Goal: Answer question/provide support

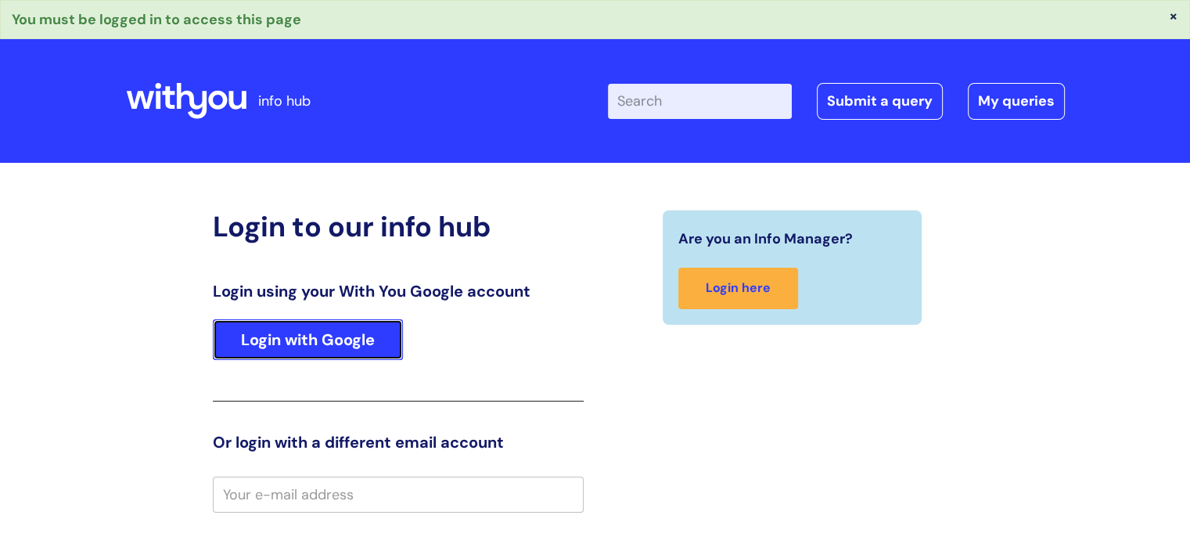
click at [335, 323] on link "Login with Google" at bounding box center [308, 339] width 190 height 41
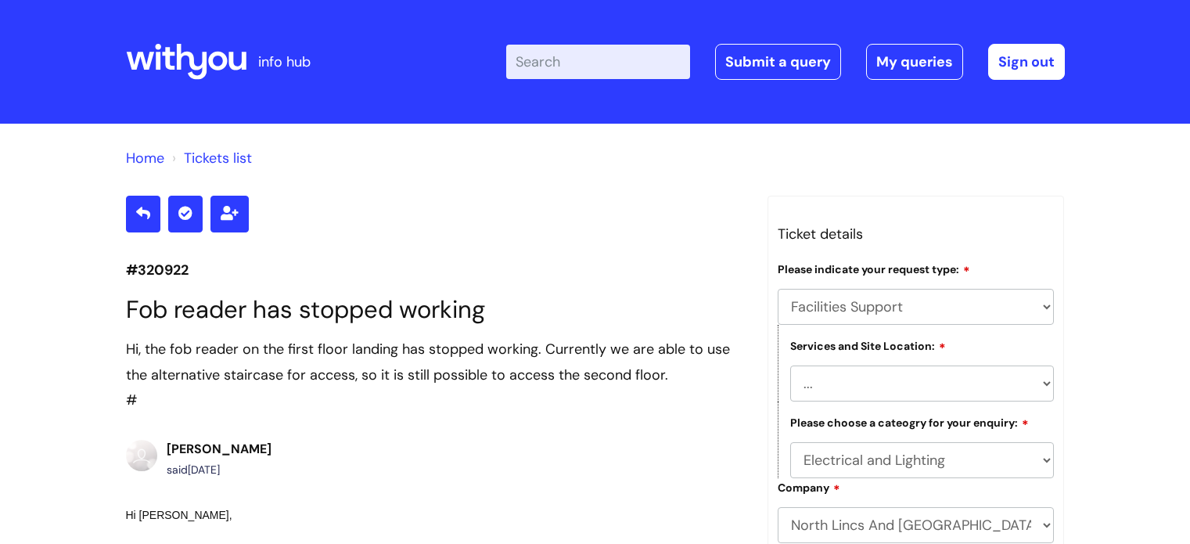
select select "Facilities Support"
select select "[GEOGRAPHIC_DATA]"
select select "Electrical and Lighting"
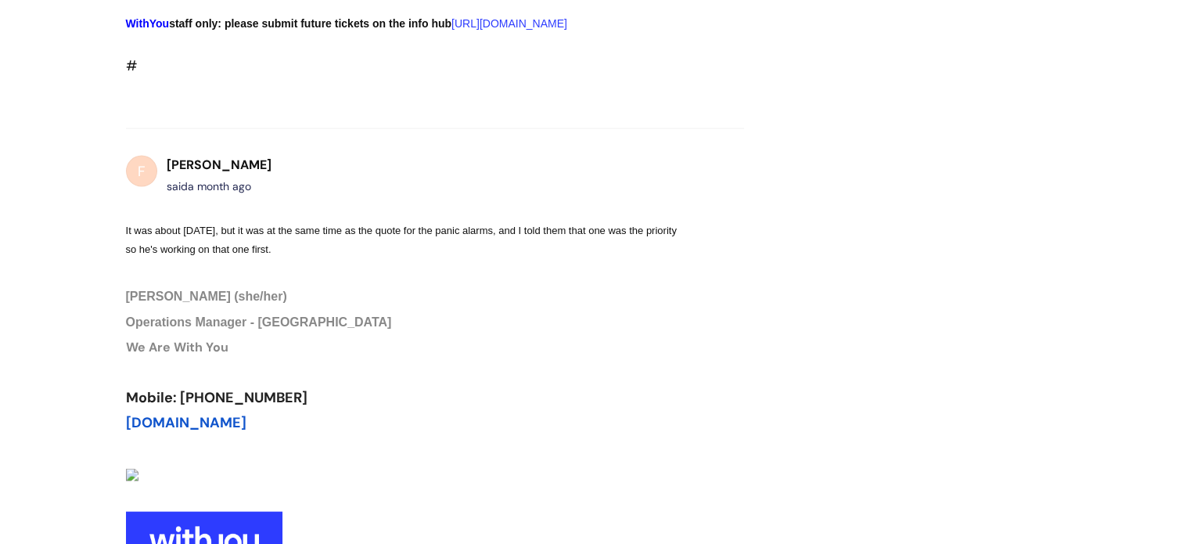
scroll to position [3072, 0]
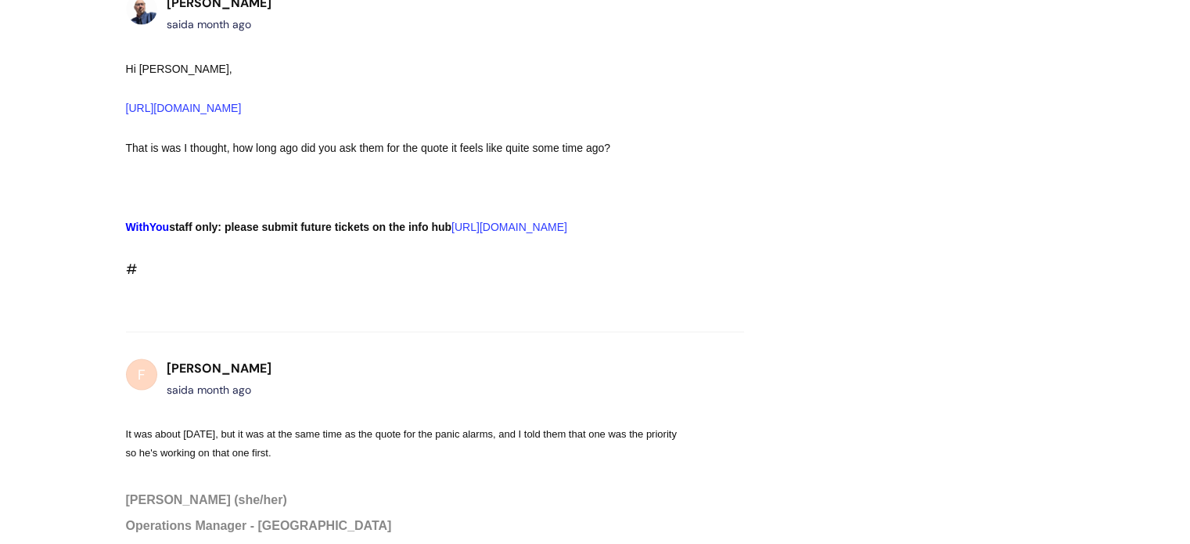
click at [558, 282] on div "Hi [PERSON_NAME], [URL][DOMAIN_NAME] That is was I thought, how long ago did yo…" at bounding box center [407, 170] width 562 height 222
